Goal: Contribute content: Add original content to the website for others to see

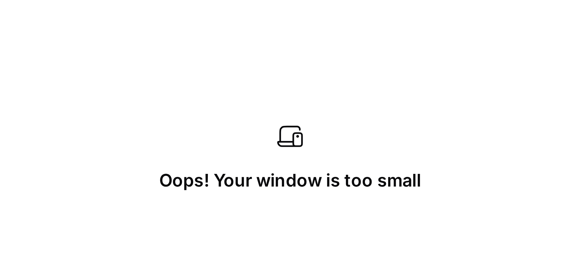
scroll to position [735, 595]
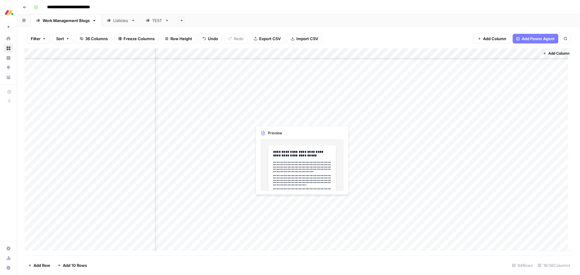
click at [304, 117] on div "Add Column" at bounding box center [298, 151] width 548 height 207
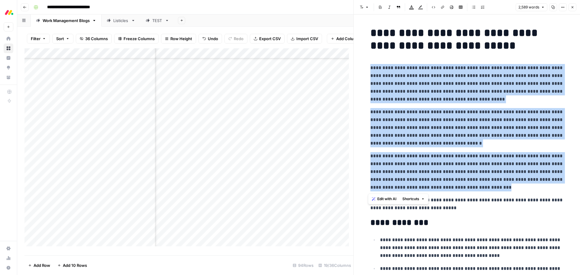
drag, startPoint x: 479, startPoint y: 187, endPoint x: 368, endPoint y: 70, distance: 161.1
click at [386, 190] on span "Edit with AI" at bounding box center [386, 198] width 19 height 5
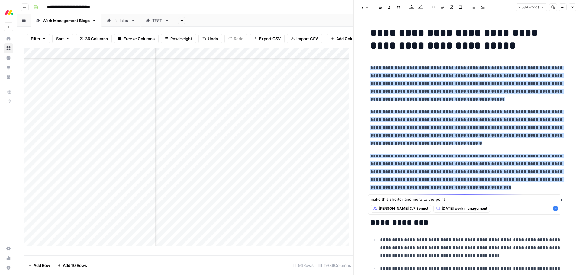
type textarea "make this shorter and more to the point"
click at [386, 190] on icon "button" at bounding box center [555, 209] width 6 height 6
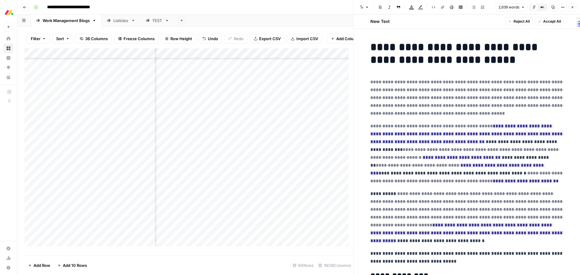
click at [386, 21] on span "Accept All" at bounding box center [552, 21] width 18 height 5
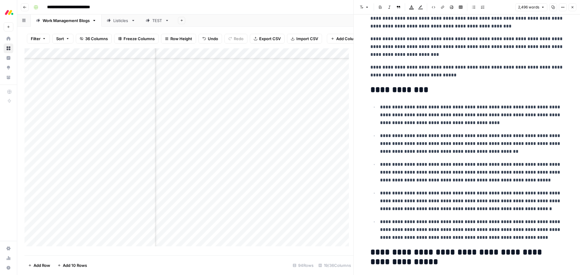
scroll to position [91, 0]
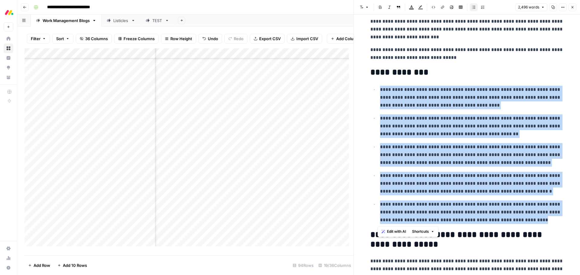
drag, startPoint x: 378, startPoint y: 88, endPoint x: 454, endPoint y: 220, distance: 152.5
click at [386, 190] on ul "**********" at bounding box center [466, 154] width 193 height 139
click at [386, 190] on span "Edit with AI" at bounding box center [396, 231] width 19 height 5
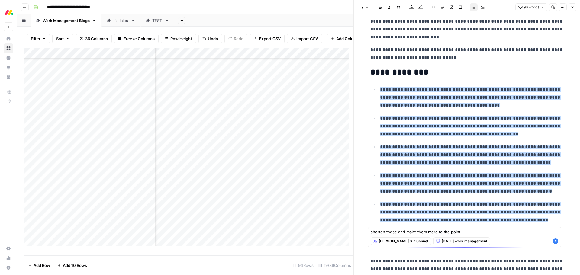
type textarea "shorten these and make them more to the point"
click at [386, 190] on icon "button" at bounding box center [555, 241] width 5 height 5
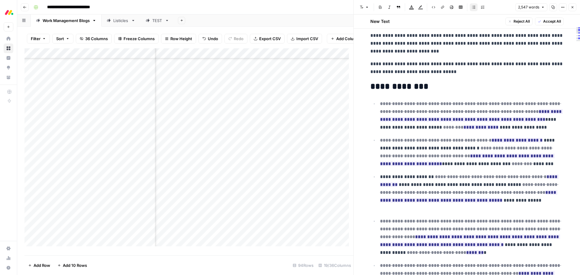
scroll to position [109, 0]
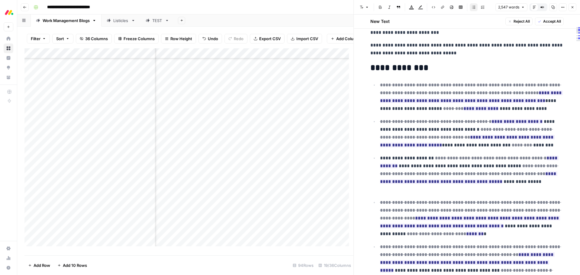
click at [386, 21] on span "Accept All" at bounding box center [552, 21] width 18 height 5
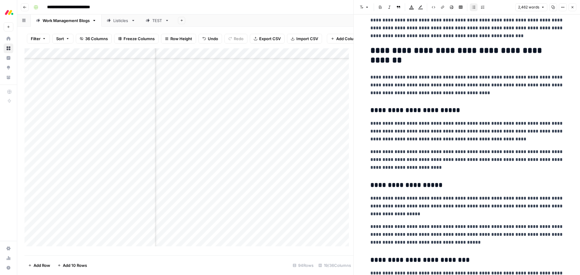
scroll to position [427, 0]
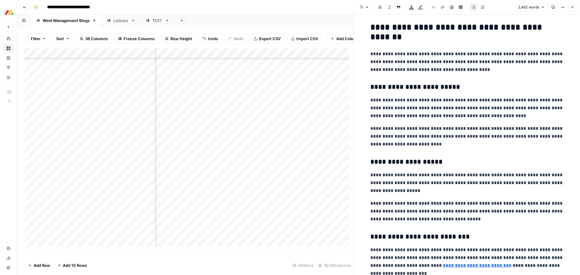
click at [386, 36] on h2 "**********" at bounding box center [466, 32] width 193 height 19
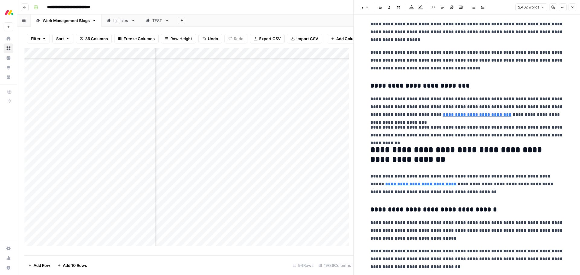
scroll to position [639, 0]
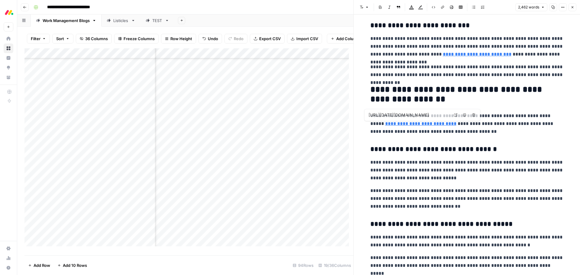
click at [386, 100] on h2 "**********" at bounding box center [466, 94] width 193 height 19
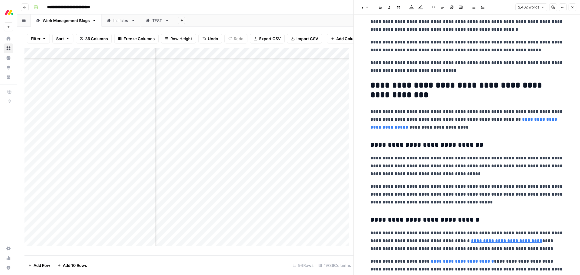
scroll to position [1183, 0]
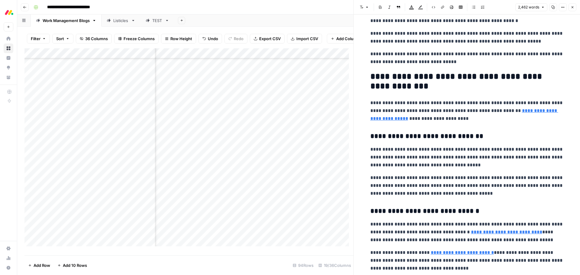
click at [386, 85] on h2 "**********" at bounding box center [466, 81] width 193 height 19
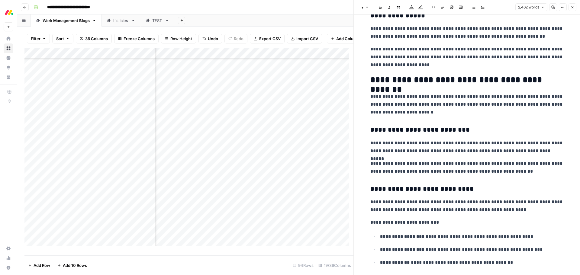
scroll to position [1817, 0]
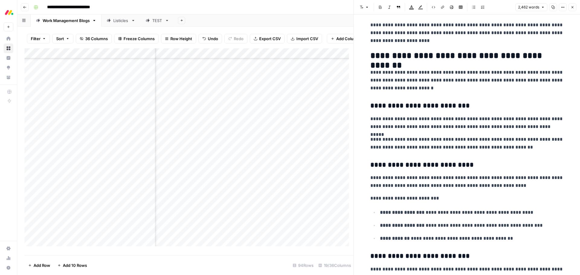
click at [386, 56] on h2 "**********" at bounding box center [466, 56] width 193 height 10
click at [386, 58] on h2 "**********" at bounding box center [466, 56] width 193 height 10
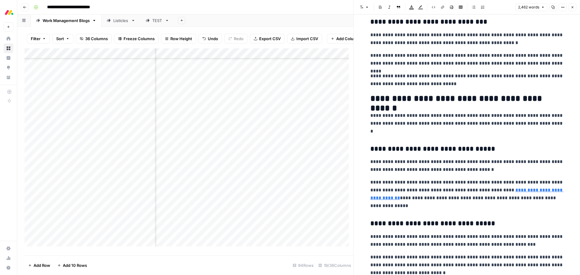
scroll to position [2119, 0]
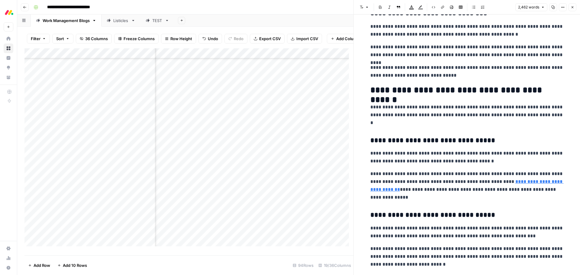
click at [386, 95] on h2 "**********" at bounding box center [466, 90] width 193 height 10
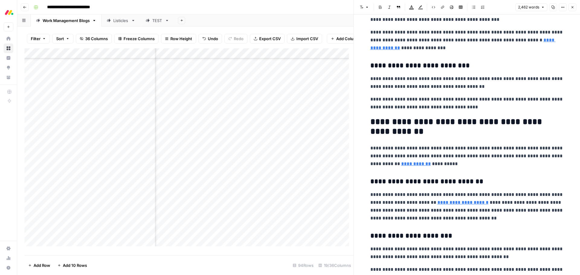
scroll to position [2512, 0]
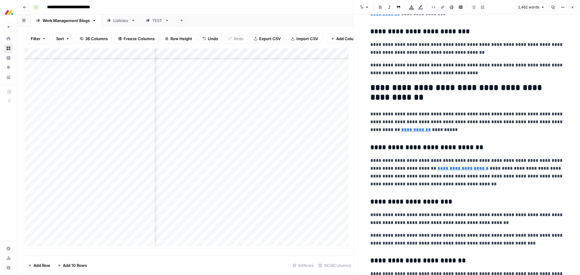
click at [386, 99] on h2 "**********" at bounding box center [466, 92] width 193 height 19
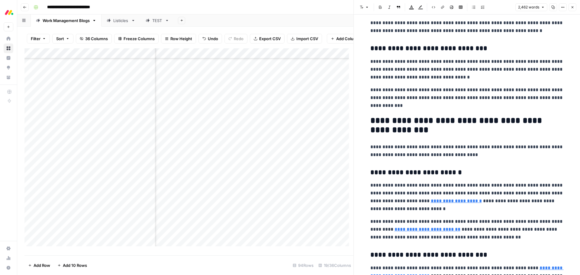
scroll to position [2814, 0]
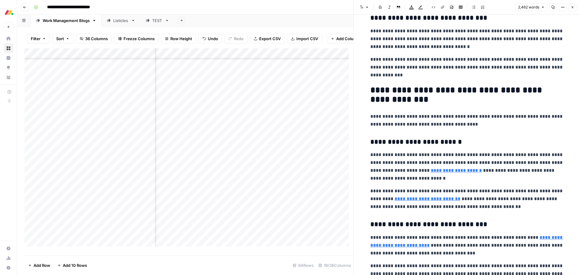
click at [386, 98] on h2 "**********" at bounding box center [466, 94] width 193 height 19
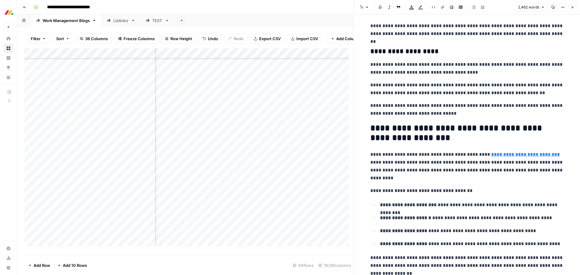
scroll to position [3055, 0]
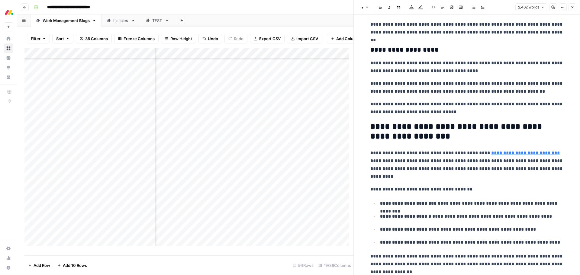
click at [386, 137] on h2 "**********" at bounding box center [466, 131] width 193 height 19
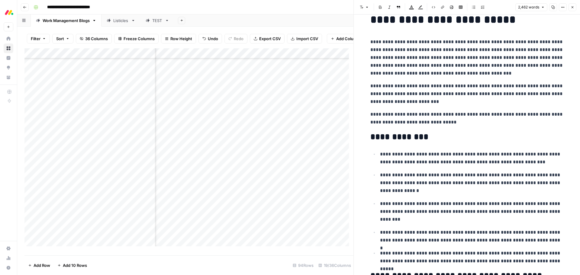
scroll to position [60, 0]
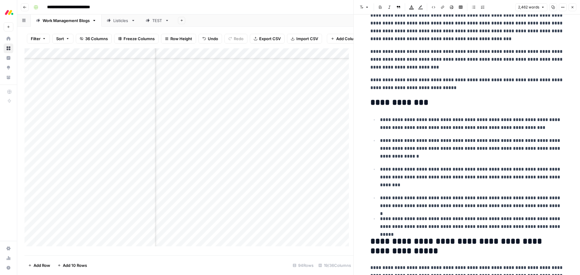
drag, startPoint x: 570, startPoint y: 8, endPoint x: 459, endPoint y: 129, distance: 164.2
click at [386, 8] on button "Close" at bounding box center [572, 7] width 8 height 8
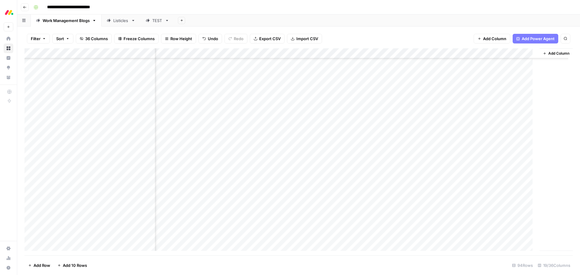
scroll to position [735, 587]
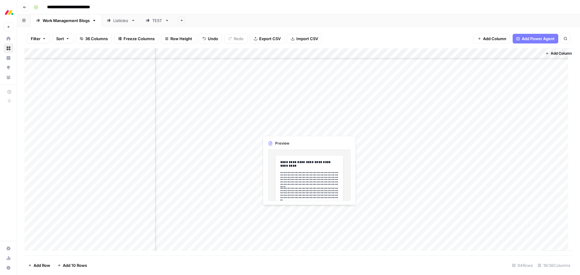
click at [290, 130] on div "Add Column" at bounding box center [298, 151] width 548 height 207
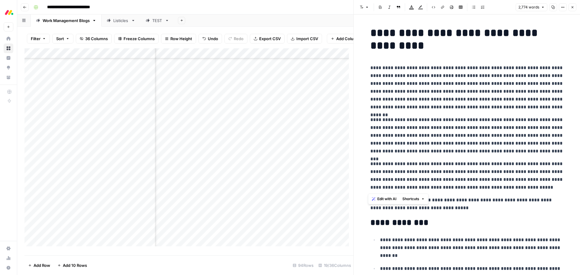
drag, startPoint x: 515, startPoint y: 191, endPoint x: 367, endPoint y: 68, distance: 192.7
click at [381, 190] on span "Edit with AI" at bounding box center [386, 198] width 19 height 5
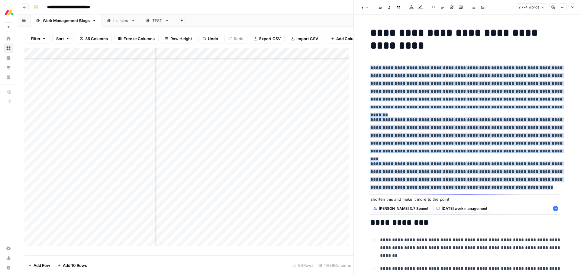
type textarea "shorten this and make it more to the point"
click at [386, 190] on icon "button" at bounding box center [555, 209] width 6 height 6
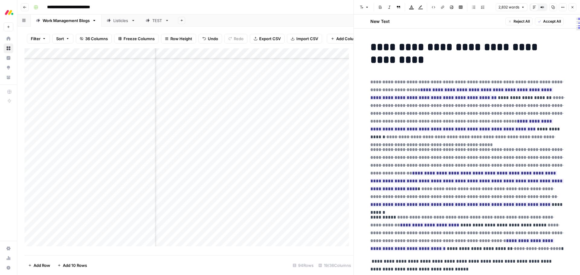
click at [386, 22] on span "Accept All" at bounding box center [552, 21] width 18 height 5
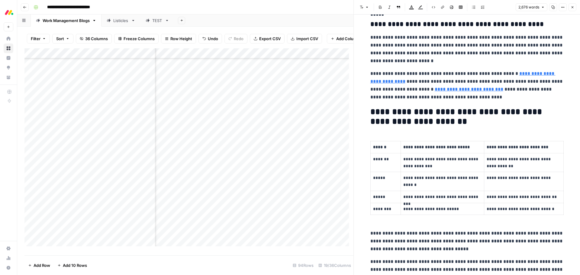
scroll to position [393, 0]
click at [371, 23] on h3 "**********" at bounding box center [466, 24] width 193 height 8
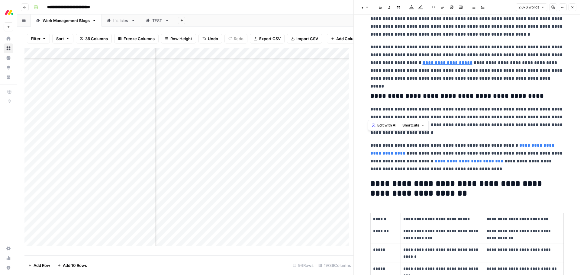
scroll to position [302, 0]
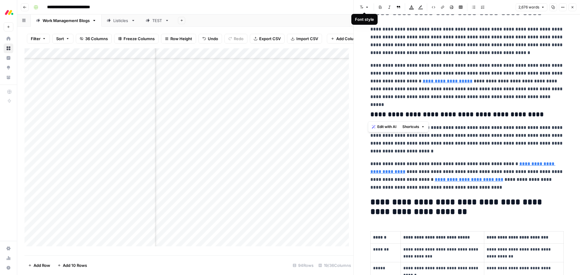
click at [367, 6] on icon "button" at bounding box center [367, 7] width 4 height 4
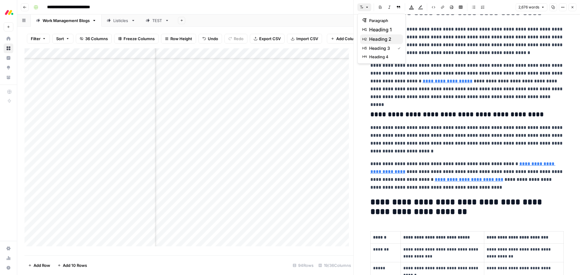
click at [384, 39] on span "heading 2" at bounding box center [383, 39] width 29 height 7
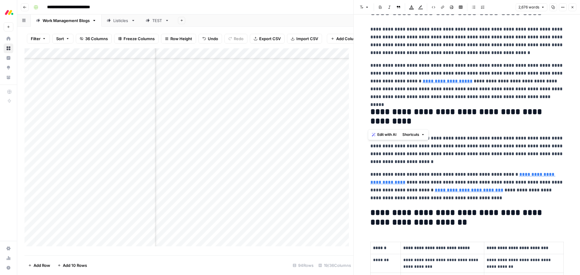
click at [386, 95] on p "**********" at bounding box center [466, 81] width 193 height 39
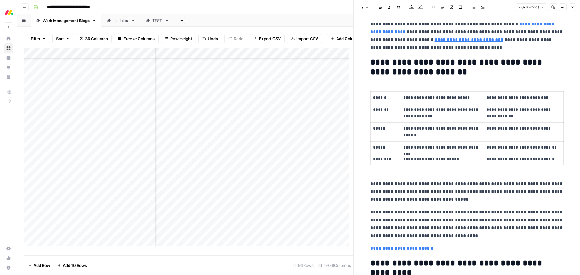
scroll to position [453, 0]
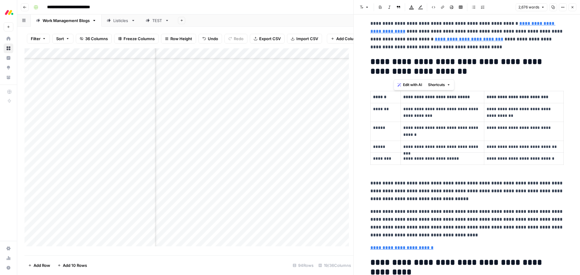
drag, startPoint x: 449, startPoint y: 73, endPoint x: 385, endPoint y: 71, distance: 65.0
click at [378, 60] on h2 "**********" at bounding box center [466, 66] width 193 height 19
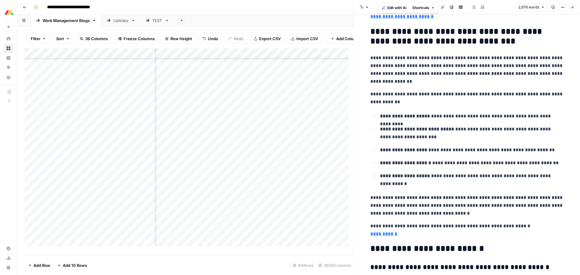
scroll to position [3077, 0]
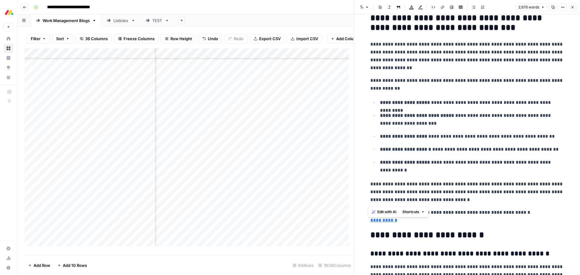
drag, startPoint x: 476, startPoint y: 198, endPoint x: 369, endPoint y: 45, distance: 186.9
click at [386, 190] on span "Edit with AI" at bounding box center [386, 211] width 19 height 5
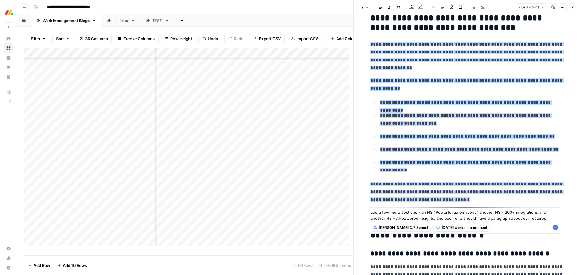
type textarea "add a few more sections - an H3 "Powerful automations" another H3 - 200+ integr…"
click at [386, 190] on icon "button" at bounding box center [555, 227] width 5 height 5
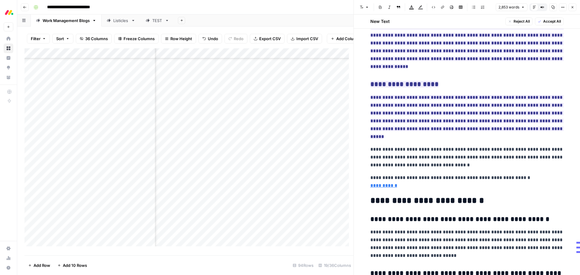
scroll to position [3343, 0]
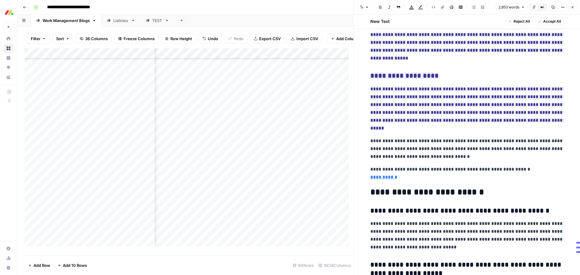
click at [386, 21] on span "Accept All" at bounding box center [552, 21] width 18 height 5
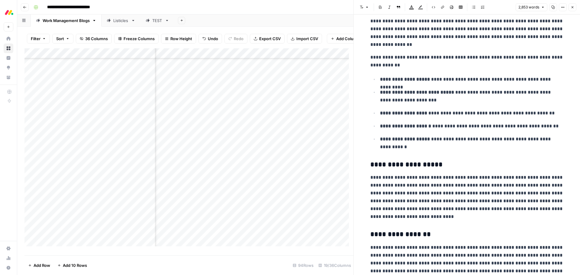
scroll to position [2996, 0]
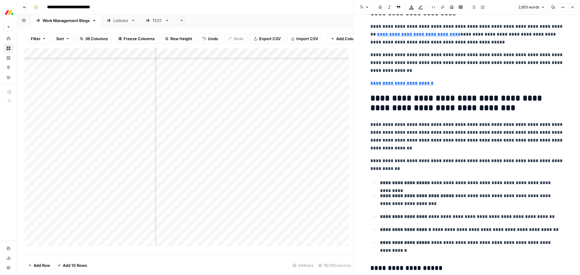
drag, startPoint x: 573, startPoint y: 10, endPoint x: 515, endPoint y: 43, distance: 66.7
click at [386, 10] on button "Close" at bounding box center [572, 7] width 8 height 8
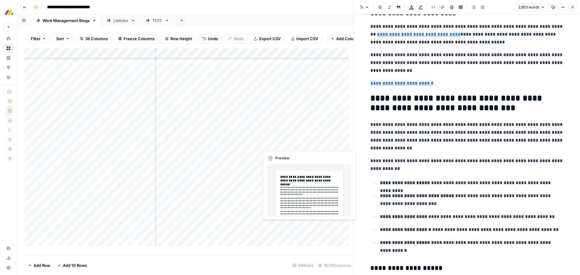
click at [288, 143] on div "Add Column" at bounding box center [188, 149] width 329 height 203
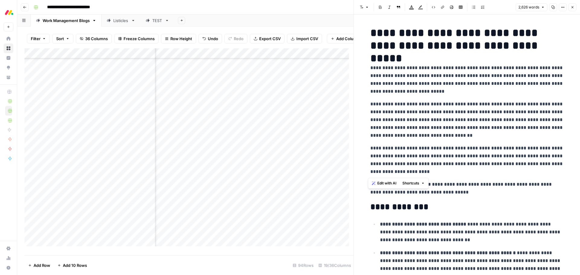
drag, startPoint x: 392, startPoint y: 172, endPoint x: 364, endPoint y: 66, distance: 109.4
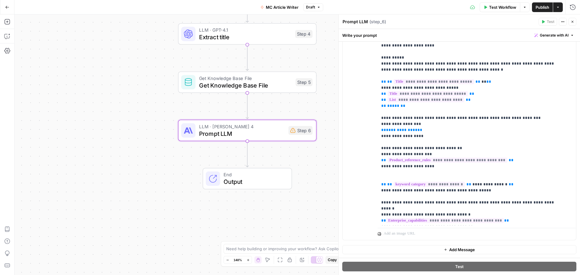
click at [546, 5] on span "Publish" at bounding box center [543, 7] width 14 height 6
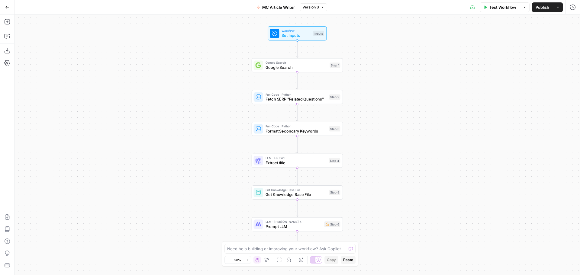
click at [517, 144] on div "Workflow Set Inputs Inputs Google Search Google Search Step 1 Run Code · Python…" at bounding box center [296, 144] width 565 height 261
click at [6, 217] on icon "button" at bounding box center [7, 217] width 6 height 6
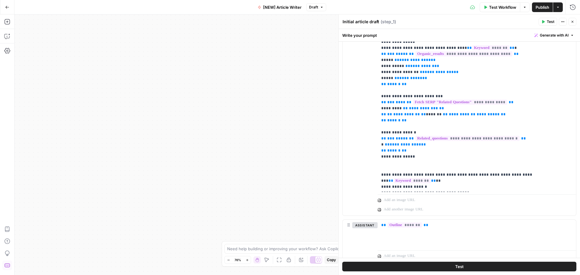
scroll to position [254, 0]
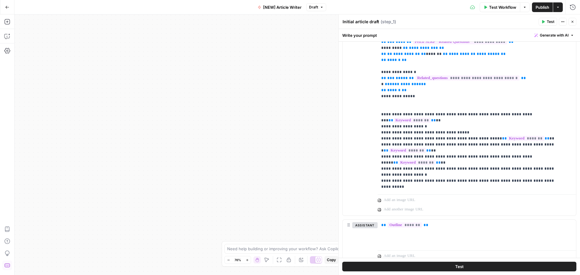
click at [571, 22] on icon "button" at bounding box center [573, 22] width 4 height 4
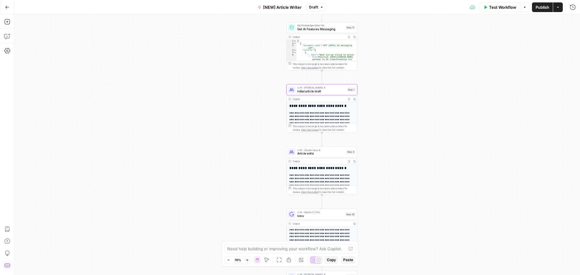
drag, startPoint x: 245, startPoint y: 130, endPoint x: 240, endPoint y: 129, distance: 5.1
click at [240, 129] on div "Workflow Set Inputs Inputs Google Search Google Search Step 2 Output Expand Out…" at bounding box center [296, 144] width 565 height 261
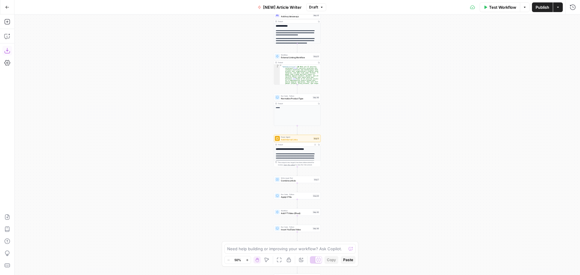
click at [9, 51] on icon "button" at bounding box center [7, 51] width 6 height 6
